Goal: Find specific page/section: Find specific page/section

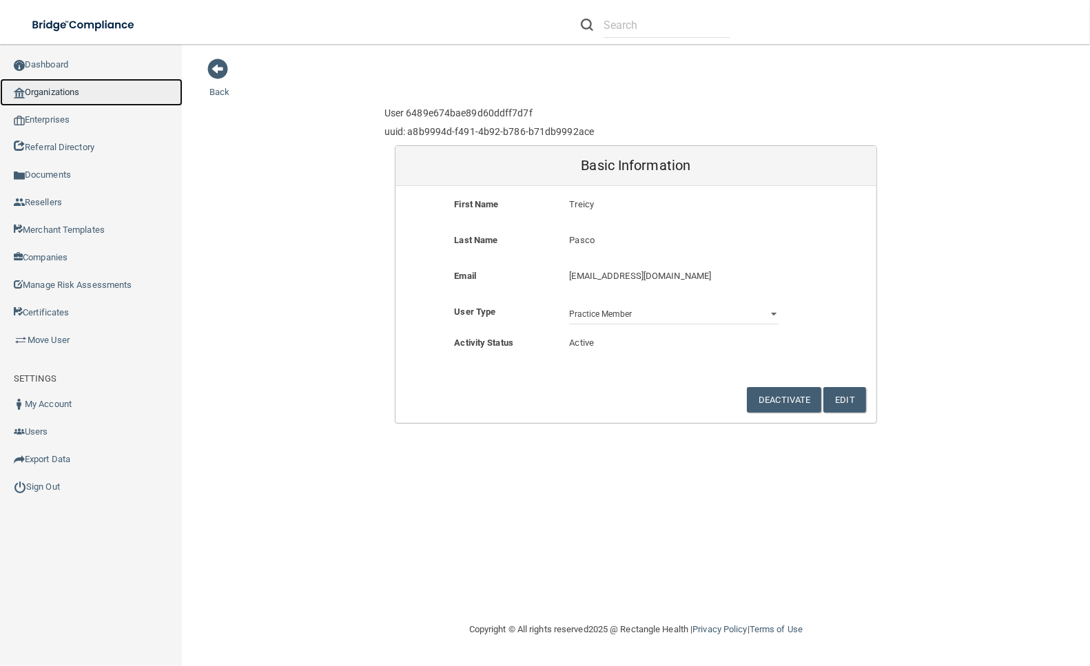
click at [102, 87] on link "Organizations" at bounding box center [91, 93] width 183 height 28
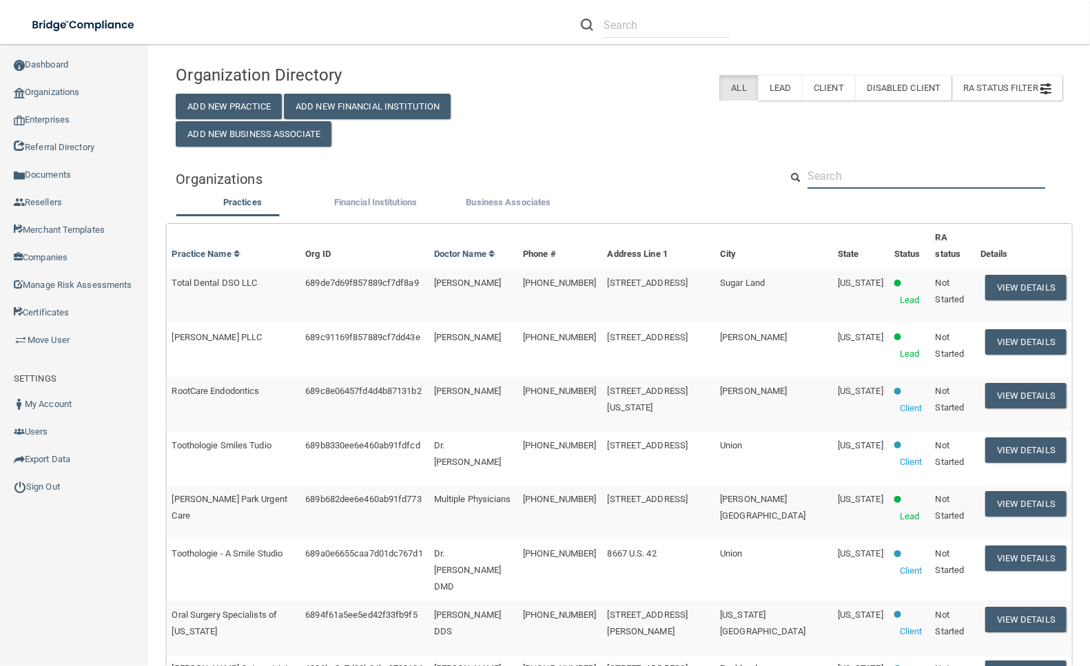
click at [843, 189] on input "text" at bounding box center [926, 175] width 238 height 25
paste input "[EMAIL_ADDRESS][DOMAIN_NAME]"
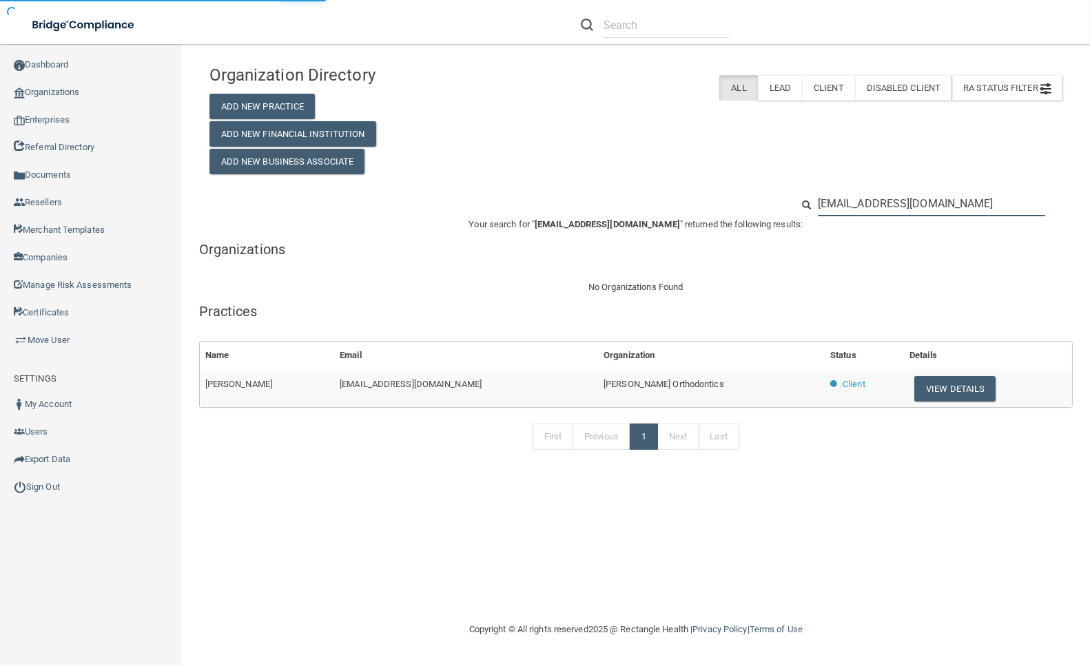
type input "[EMAIL_ADDRESS][DOMAIN_NAME]"
drag, startPoint x: 656, startPoint y: 386, endPoint x: 541, endPoint y: 386, distance: 114.3
click at [541, 386] on tr "[PERSON_NAME] [PERSON_NAME][EMAIL_ADDRESS][DOMAIN_NAME] [PERSON_NAME] Orthodont…" at bounding box center [636, 388] width 872 height 37
copy tr "[PERSON_NAME] Orthodontics"
click at [926, 194] on input "[EMAIL_ADDRESS][DOMAIN_NAME]" at bounding box center [930, 203] width 227 height 25
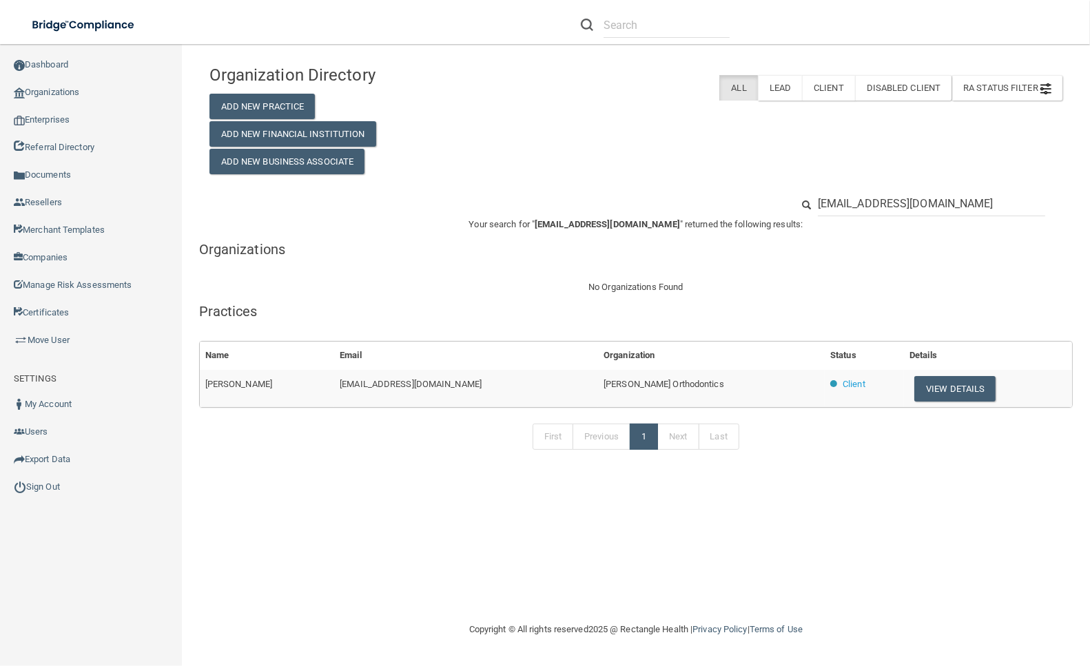
drag, startPoint x: 296, startPoint y: 383, endPoint x: 200, endPoint y: 384, distance: 96.4
click at [200, 384] on td "[PERSON_NAME]" at bounding box center [267, 388] width 135 height 37
copy span "[PERSON_NAME]"
click at [342, 538] on div "Organization Directory Add New Practice Add New Financial Institution Add New B…" at bounding box center [635, 333] width 853 height 550
